Goal: Task Accomplishment & Management: Complete application form

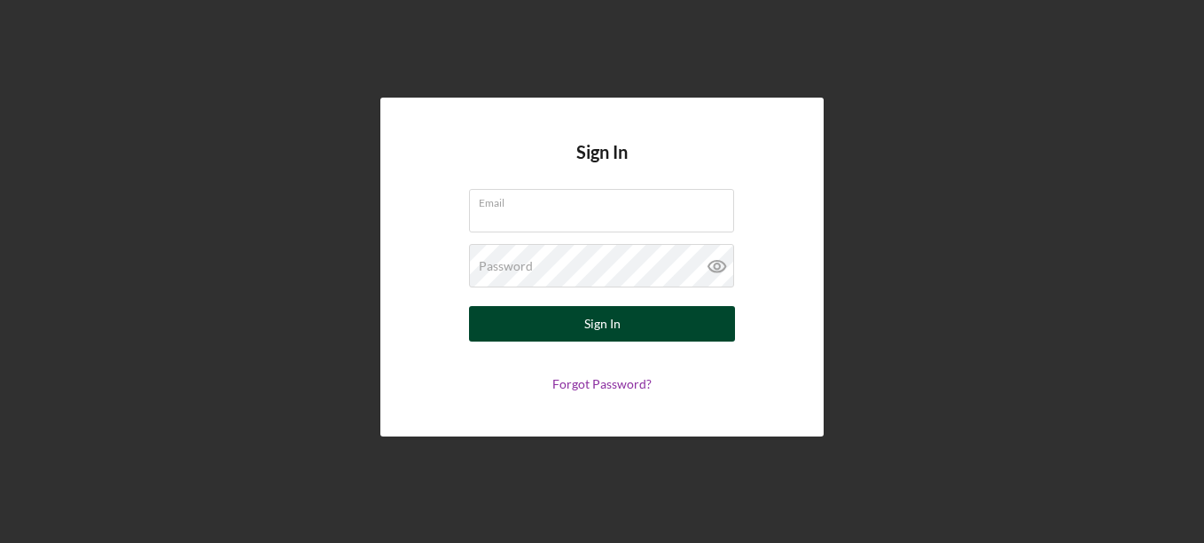
type input "[EMAIL_ADDRESS][DOMAIN_NAME]"
click at [662, 334] on button "Sign In" at bounding box center [602, 323] width 266 height 35
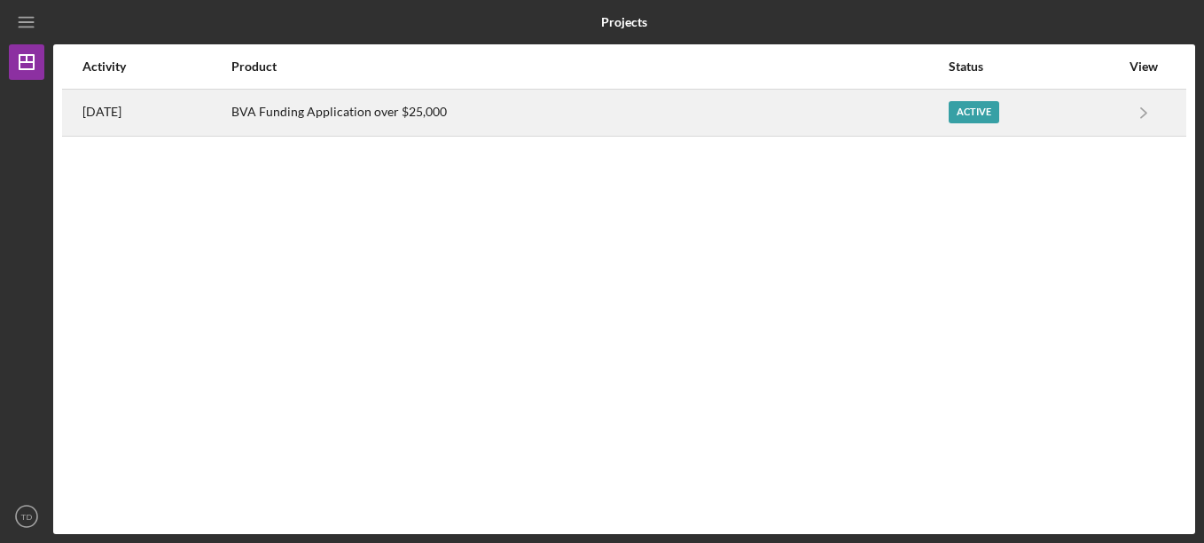
click at [978, 128] on div "Active" at bounding box center [1034, 112] width 171 height 44
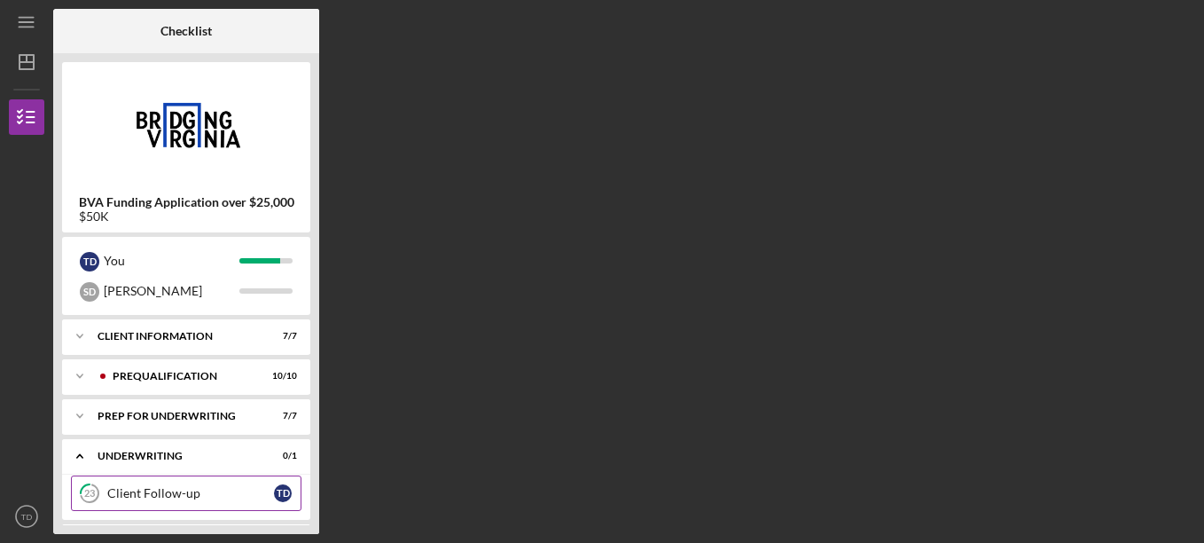
click at [225, 499] on div "Client Follow-up" at bounding box center [190, 493] width 167 height 14
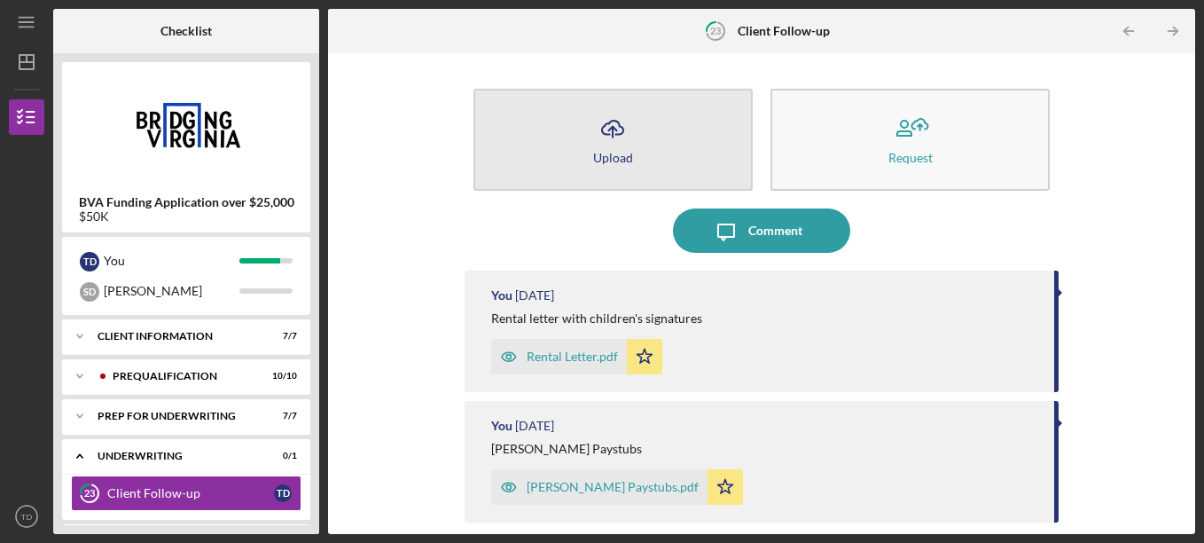
click at [640, 172] on button "Icon/Upload Upload" at bounding box center [613, 140] width 279 height 102
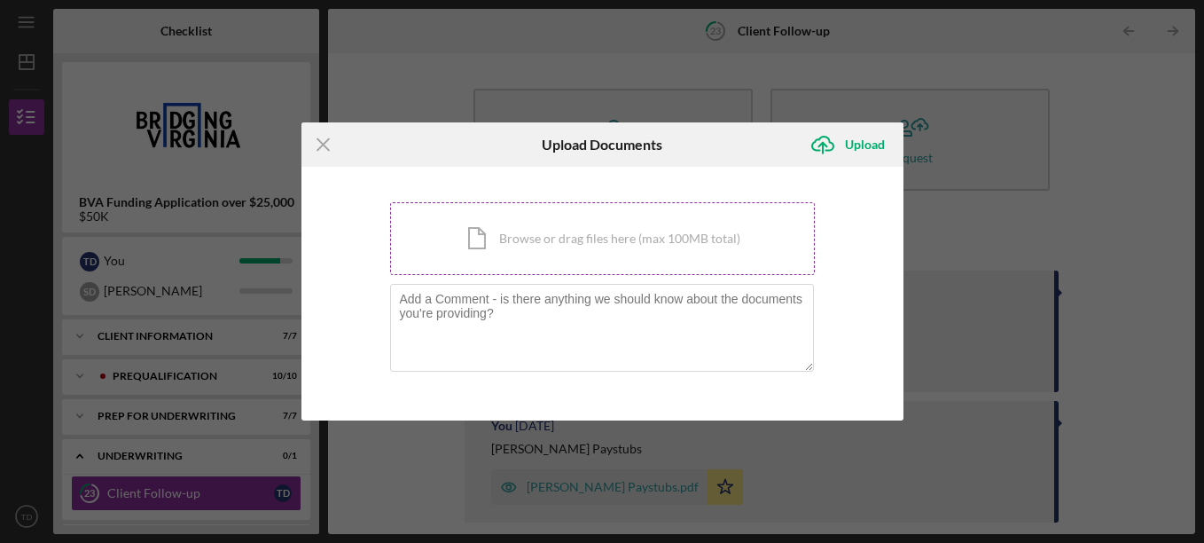
click at [481, 241] on div "Icon/Document Browse or drag files here (max 100MB total) Tap to choose files o…" at bounding box center [602, 238] width 425 height 73
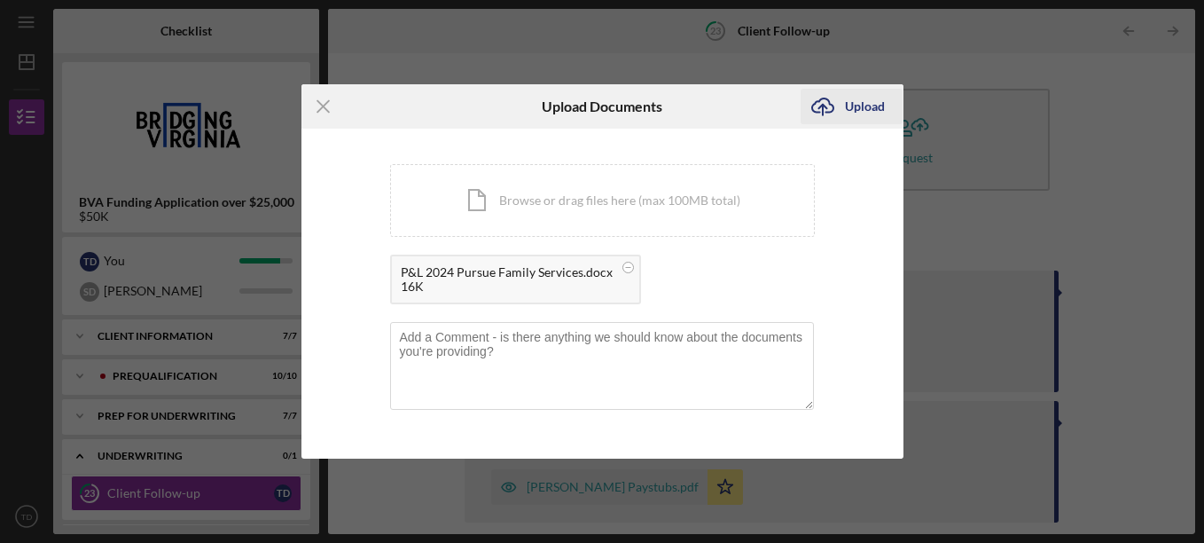
drag, startPoint x: 855, startPoint y: 114, endPoint x: 847, endPoint y: 107, distance: 10.1
click at [849, 105] on div "Upload" at bounding box center [865, 106] width 40 height 35
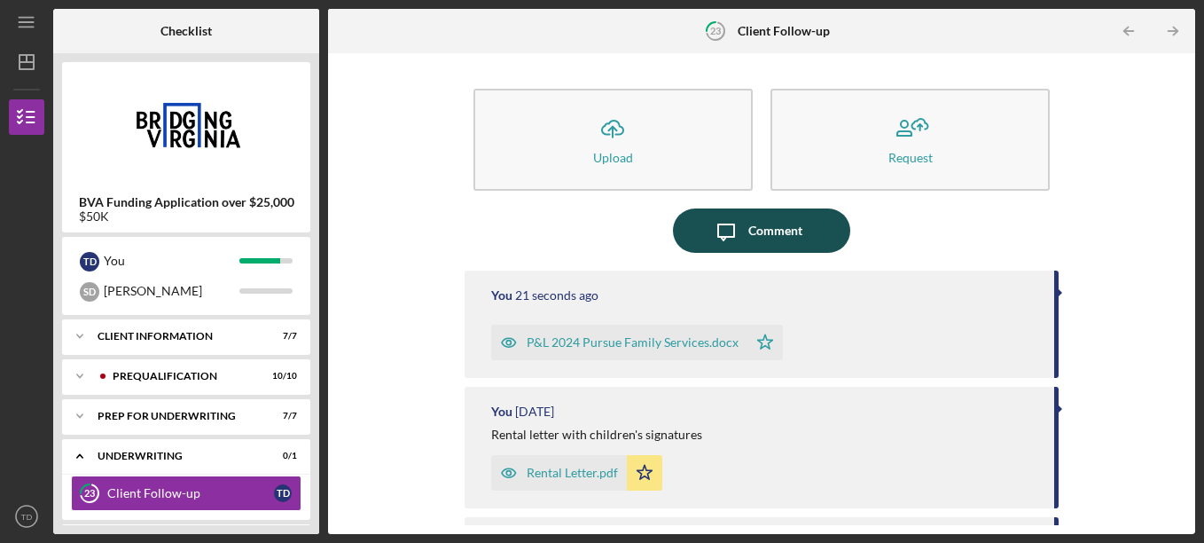
drag, startPoint x: 1183, startPoint y: 270, endPoint x: 764, endPoint y: 236, distance: 420.9
click at [764, 236] on div "Comment" at bounding box center [775, 230] width 54 height 44
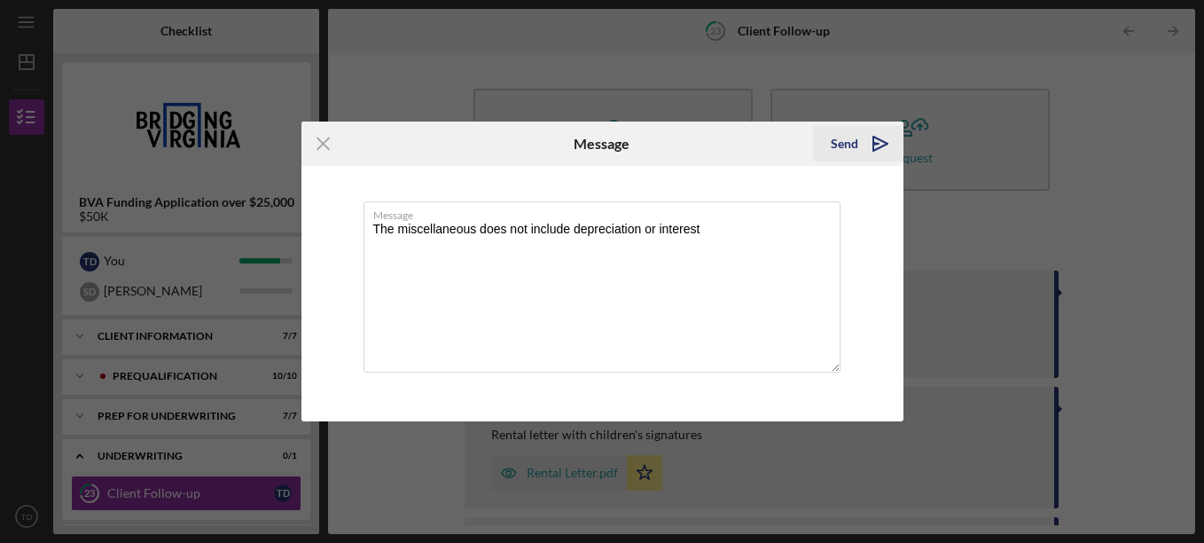
type textarea "The miscellaneous does not include depreciation or interest"
click at [854, 142] on div "Send" at bounding box center [844, 143] width 27 height 35
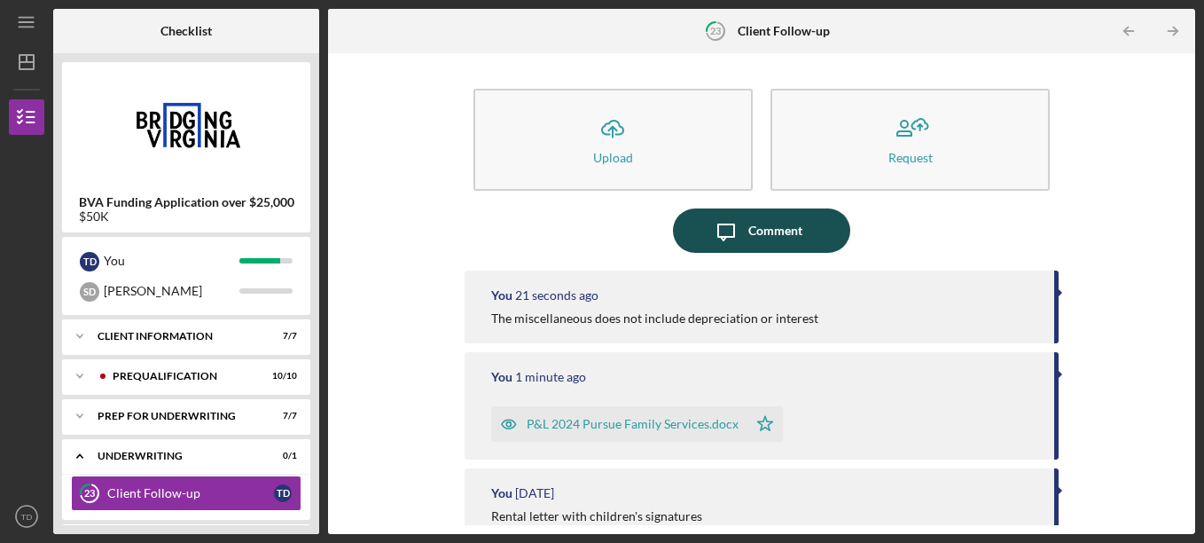
click at [764, 240] on div "Comment" at bounding box center [775, 230] width 54 height 44
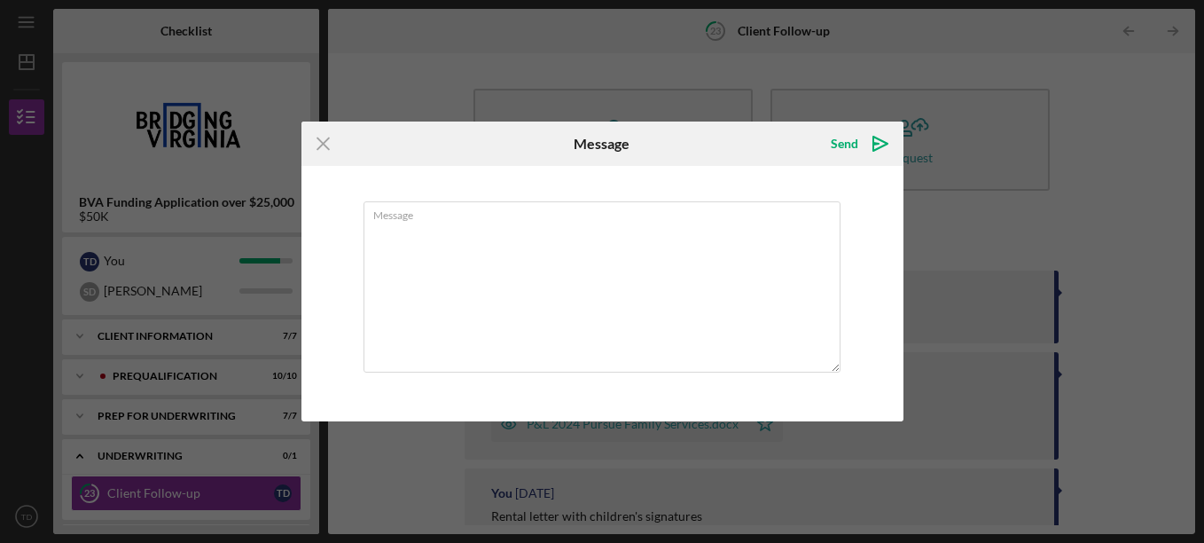
click at [930, 59] on div "Icon/Menu Close Message Send Icon/icon-invite-send Message Cancel Send Icon/ico…" at bounding box center [602, 271] width 1204 height 543
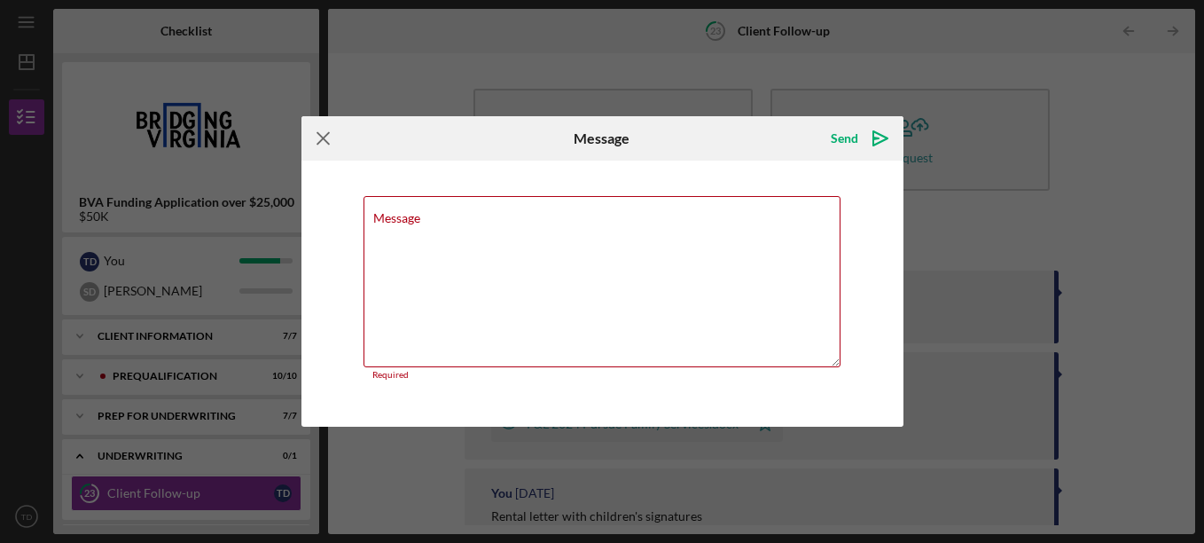
click at [325, 141] on line at bounding box center [323, 139] width 12 height 12
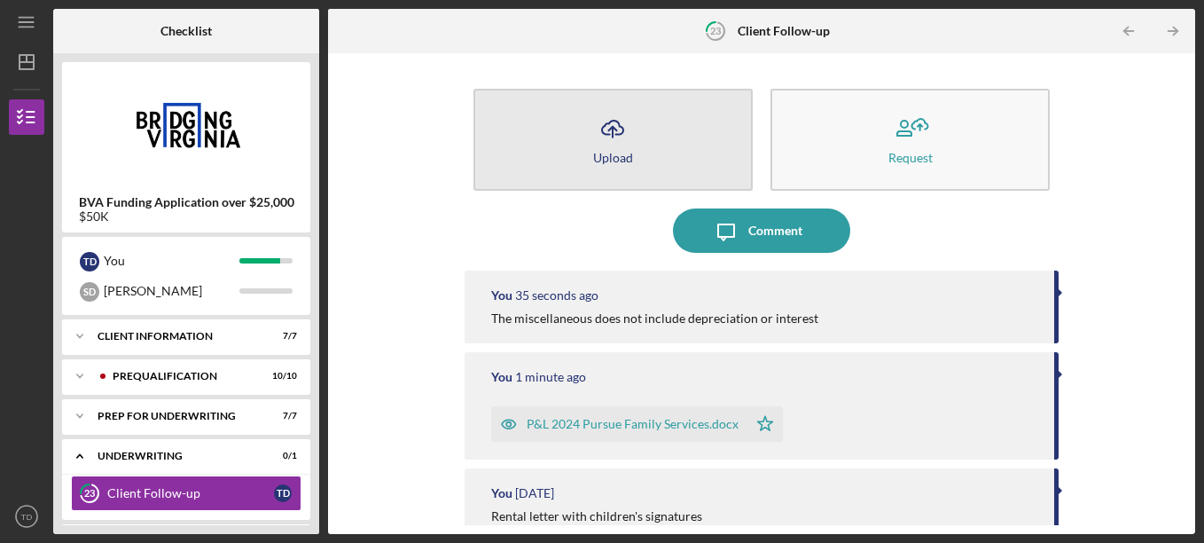
click at [682, 165] on button "Icon/Upload Upload" at bounding box center [613, 140] width 279 height 102
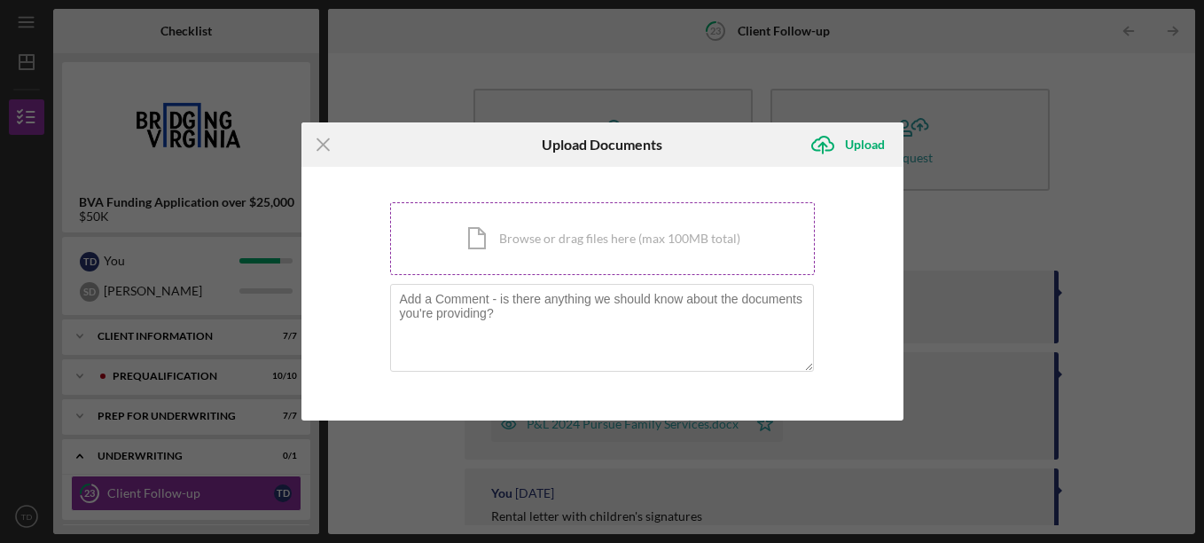
click at [679, 230] on div "Icon/Document Browse or drag files here (max 100MB total) Tap to choose files o…" at bounding box center [602, 238] width 425 height 73
click at [698, 257] on div "Icon/Document Browse or drag files here (max 100MB total) Tap to choose files o…" at bounding box center [602, 238] width 425 height 73
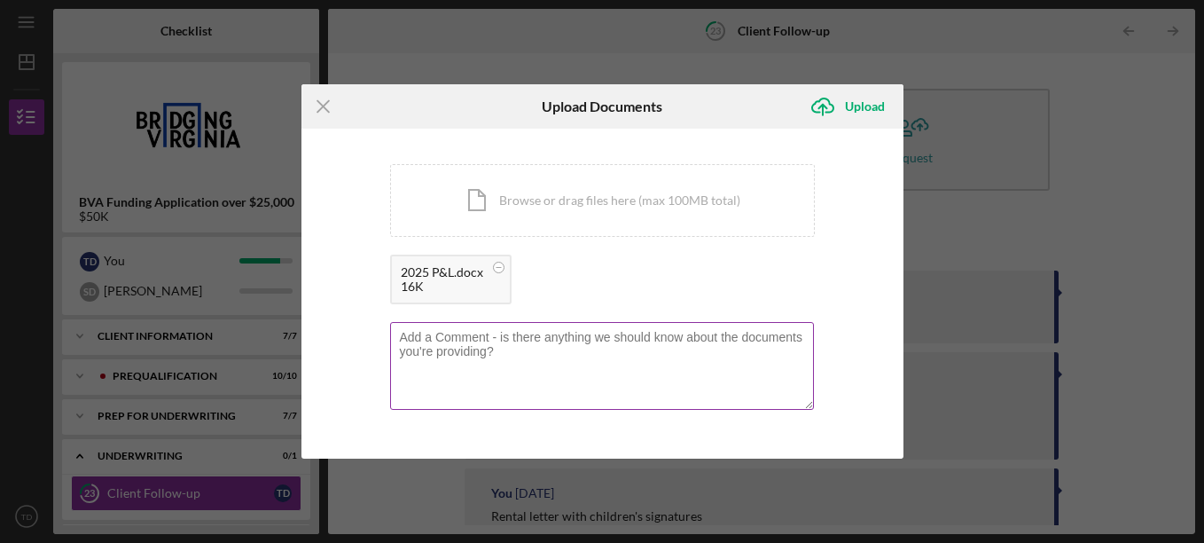
click at [430, 346] on textarea at bounding box center [602, 365] width 424 height 87
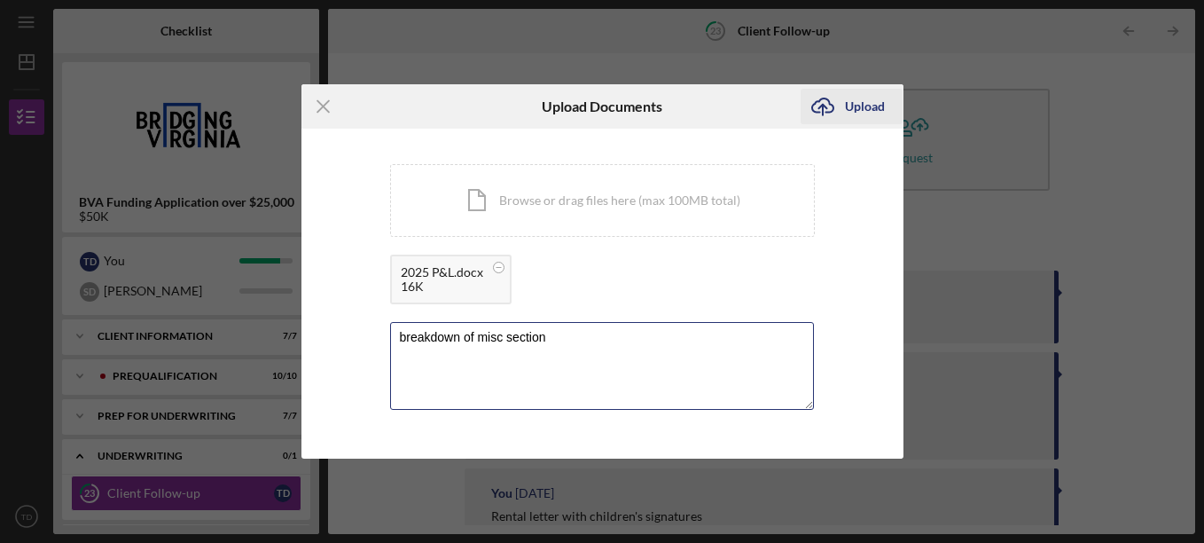
type textarea "breakdown of misc section"
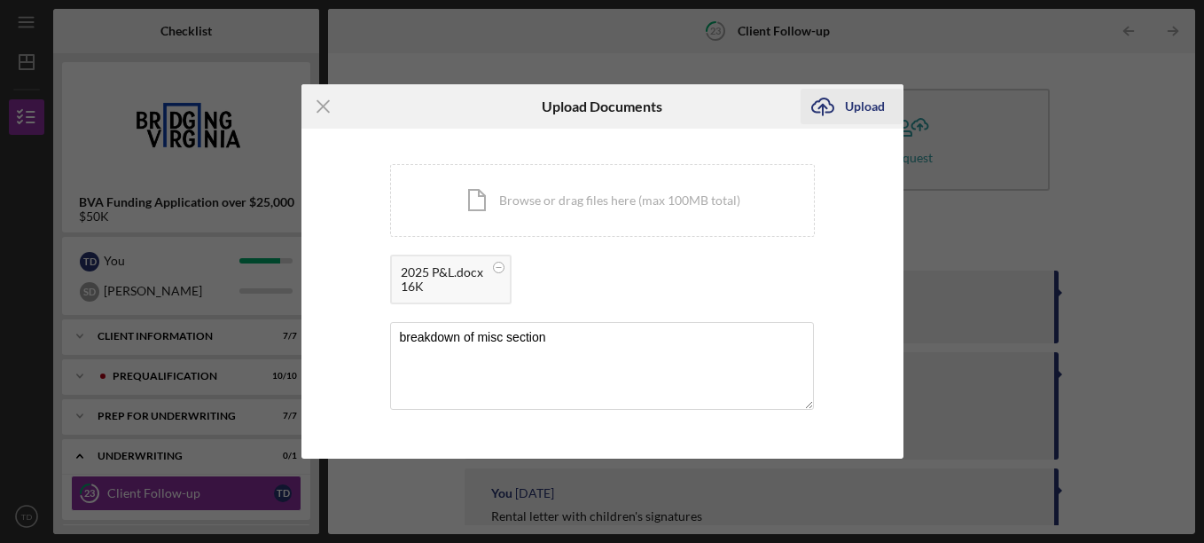
click at [852, 114] on div "Upload" at bounding box center [865, 106] width 40 height 35
